Goal: Check status: Check status

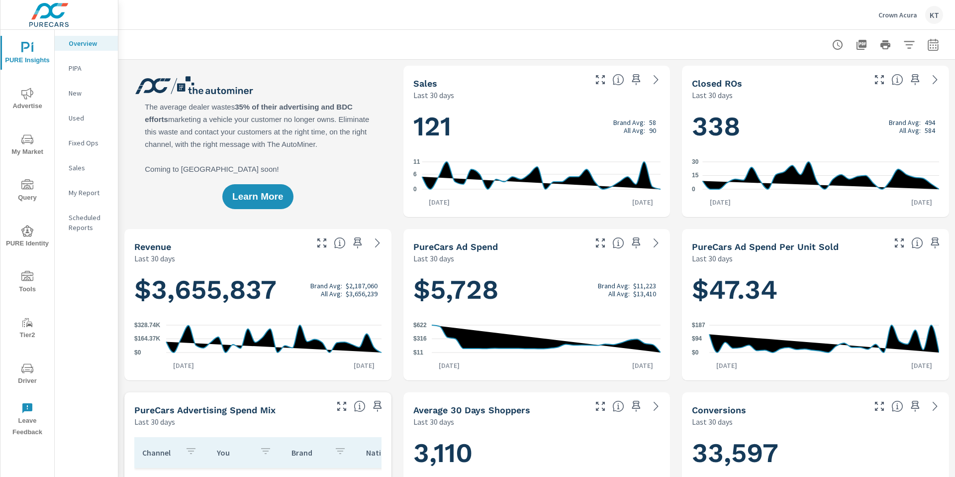
click at [33, 90] on icon "nav menu" at bounding box center [27, 94] width 12 height 12
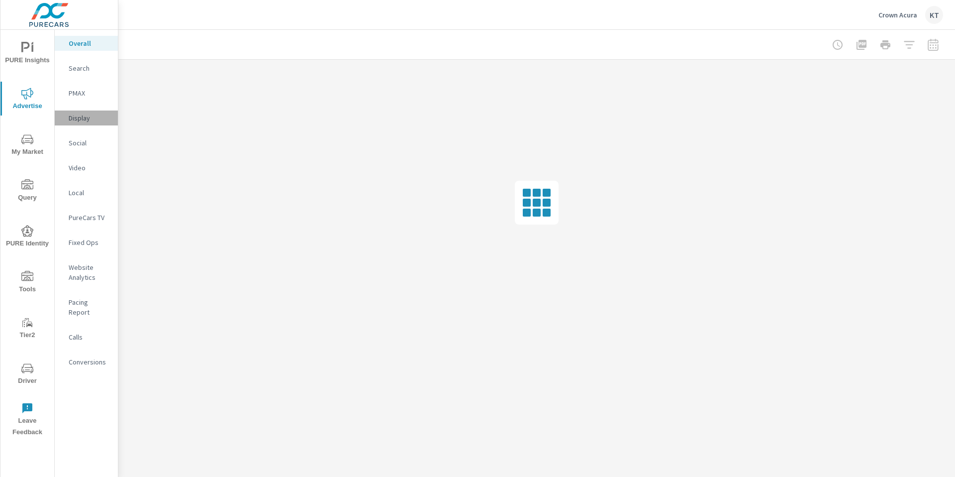
click at [83, 117] on p "Display" at bounding box center [89, 118] width 41 height 10
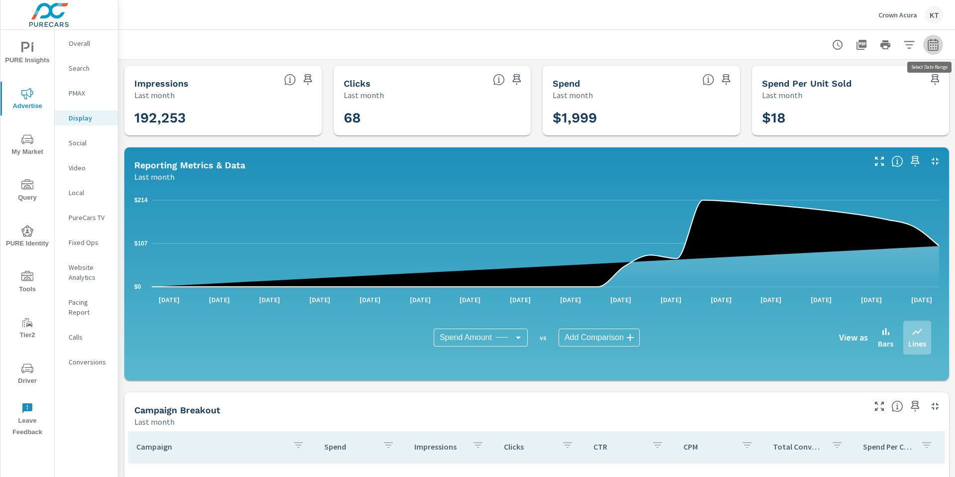
click at [930, 45] on icon "button" at bounding box center [933, 46] width 6 height 4
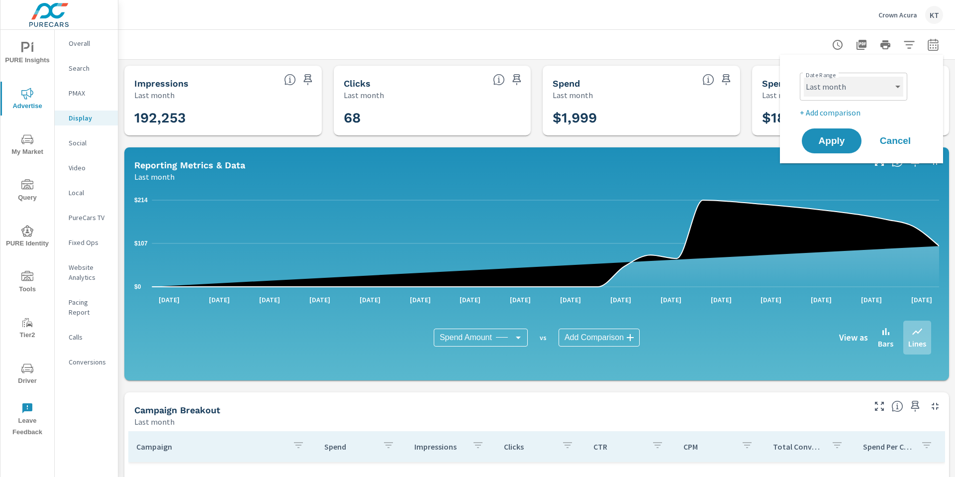
click at [885, 91] on select "Custom [DATE] Last week Last 7 days Last 14 days Last 30 days Last 45 days Last…" at bounding box center [854, 87] width 100 height 20
click at [804, 77] on select "Custom [DATE] Last week Last 7 days Last 14 days Last 30 days Last 45 days Last…" at bounding box center [854, 87] width 100 height 20
select select "Month to date"
click at [840, 144] on span "Apply" at bounding box center [832, 140] width 41 height 9
